Goal: Transaction & Acquisition: Purchase product/service

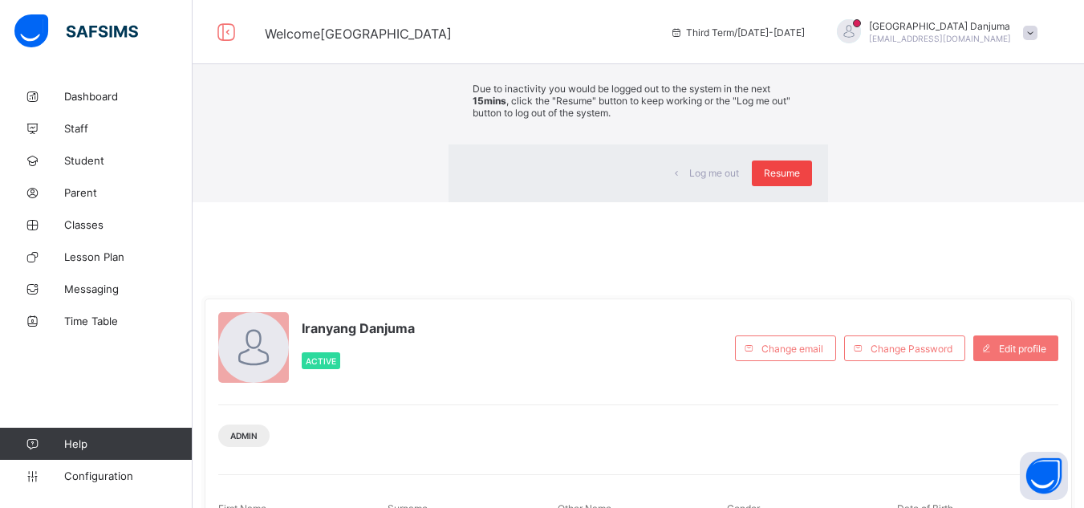
click at [764, 179] on span "Resume" at bounding box center [782, 173] width 36 height 12
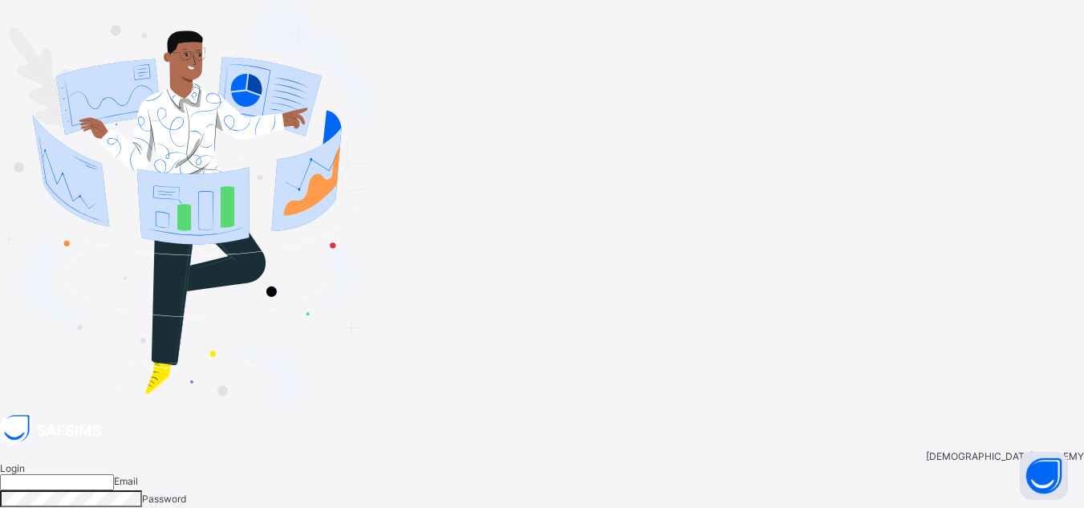
type input "**********"
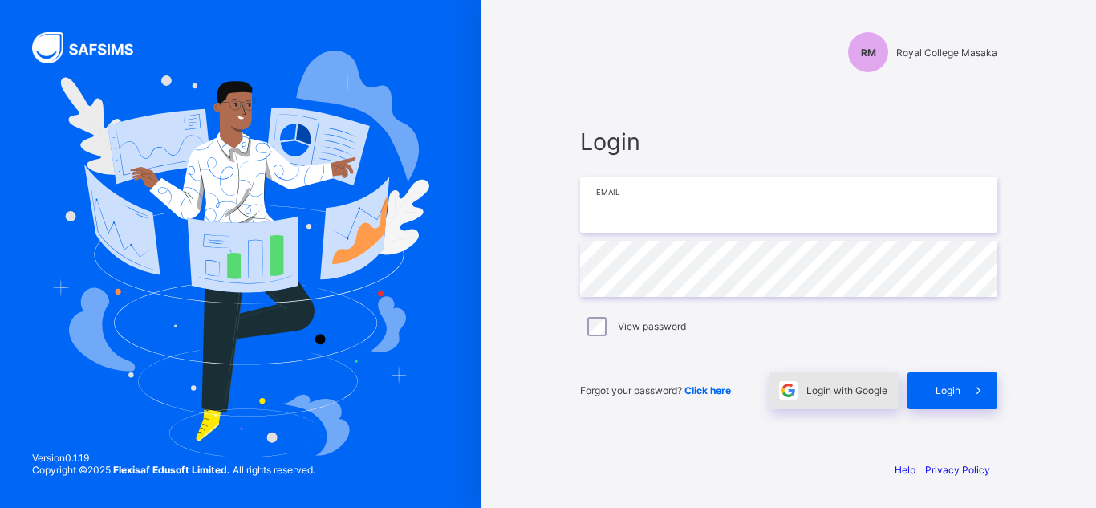
type input "**********"
click at [849, 387] on span "Login with Google" at bounding box center [846, 390] width 81 height 12
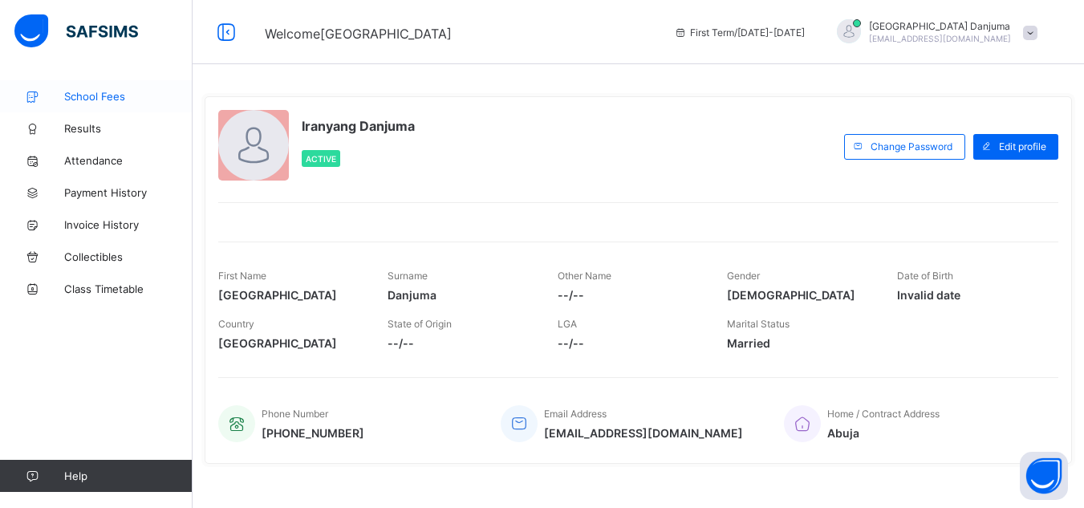
click at [105, 97] on span "School Fees" at bounding box center [128, 96] width 128 height 13
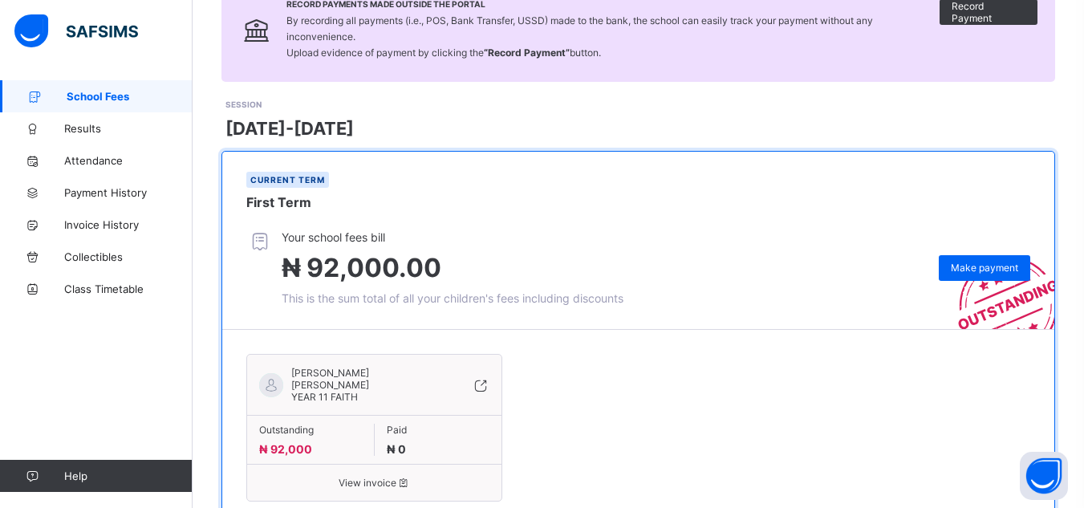
scroll to position [193, 0]
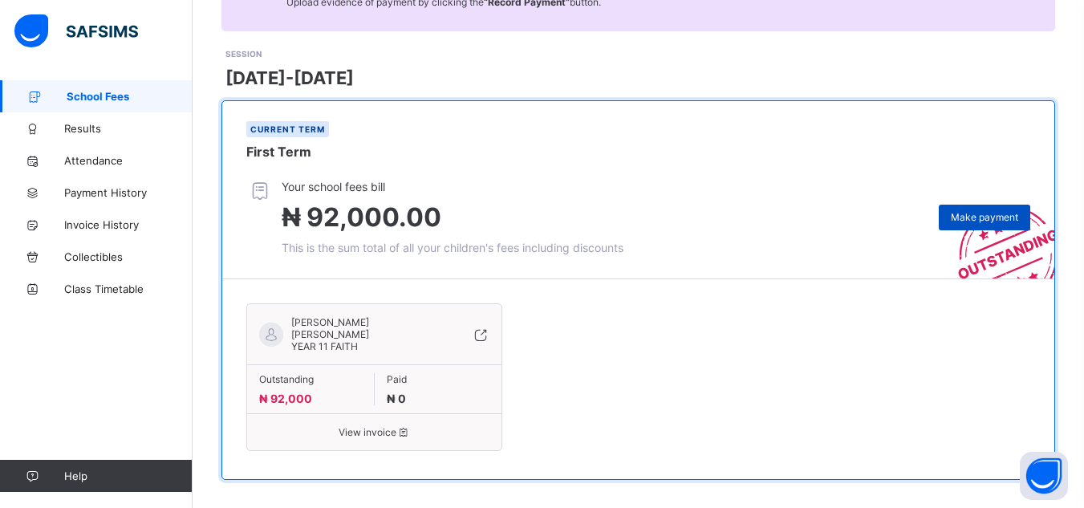
click at [989, 209] on div "Make payment" at bounding box center [984, 218] width 91 height 26
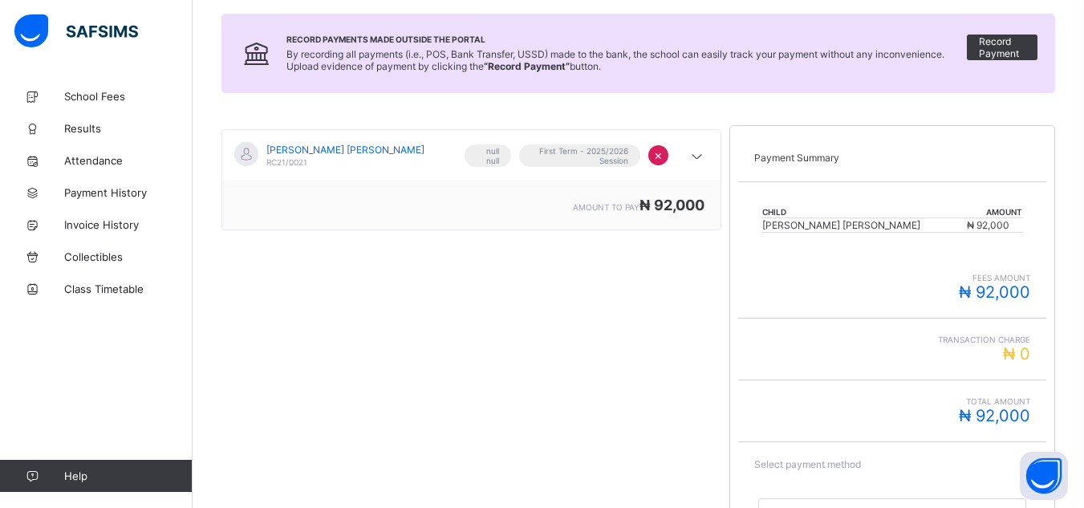
scroll to position [316, 0]
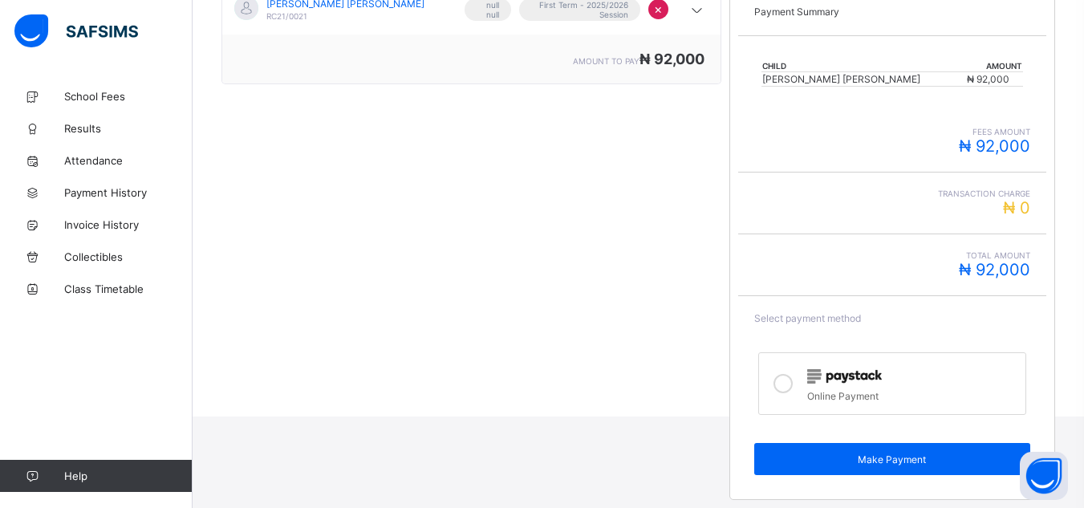
click at [871, 383] on img at bounding box center [844, 376] width 75 height 14
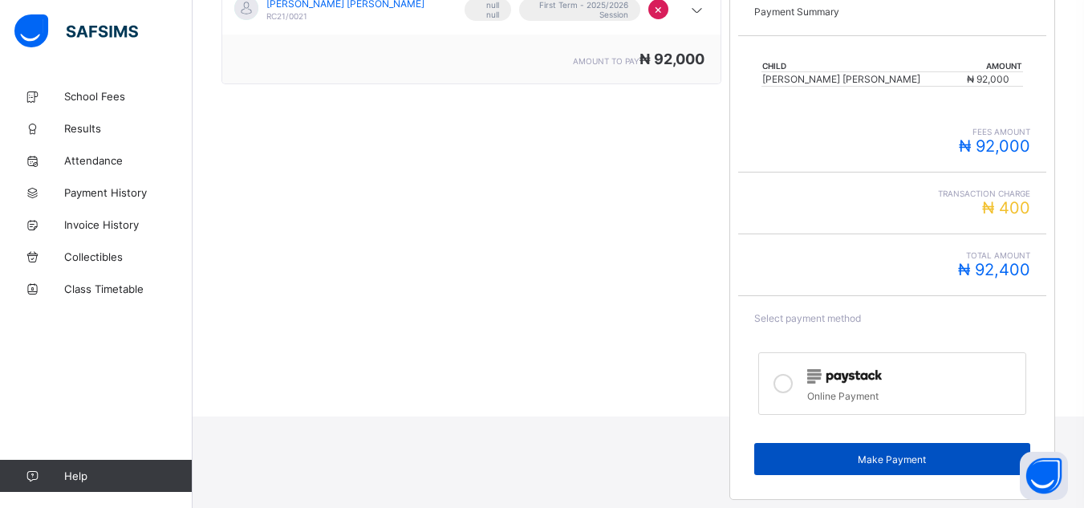
click at [896, 455] on span "Make Payment" at bounding box center [891, 459] width 251 height 12
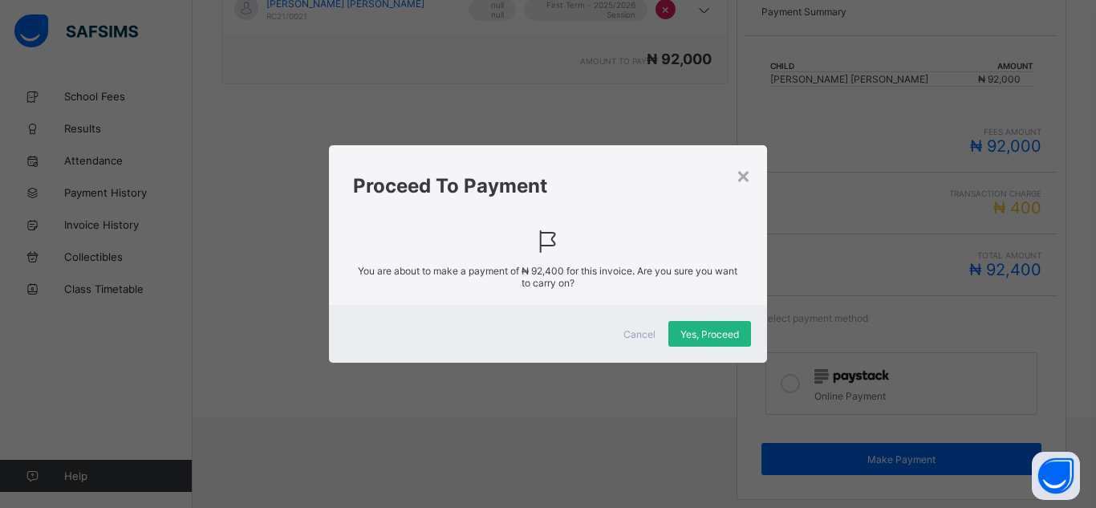
click at [717, 335] on span "Yes, Proceed" at bounding box center [709, 334] width 59 height 12
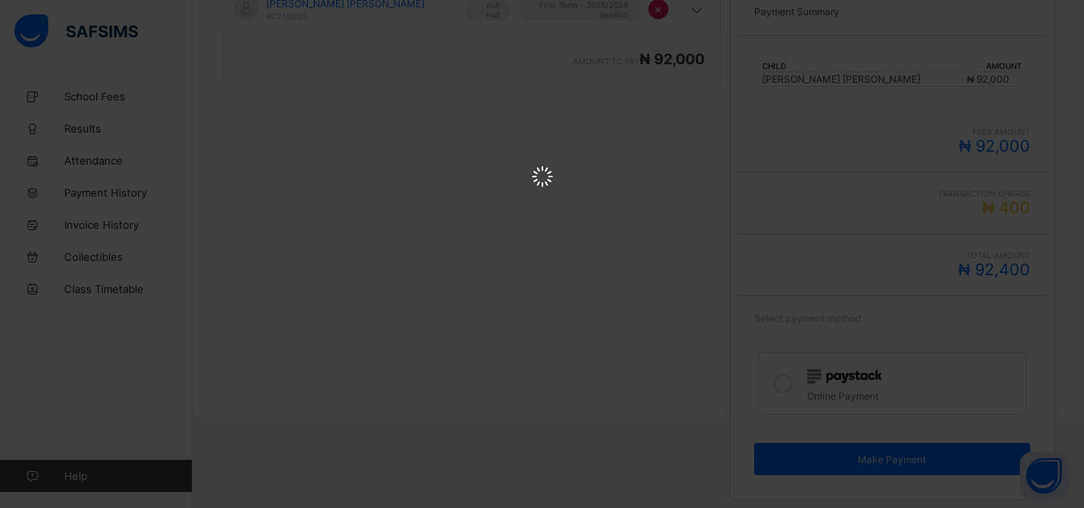
scroll to position [0, 0]
